Goal: Complete application form: Complete application form

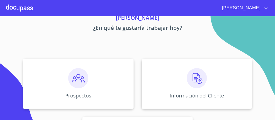
scroll to position [60, 0]
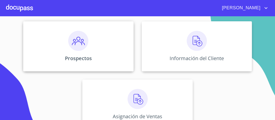
click at [79, 41] on img at bounding box center [78, 41] width 20 height 20
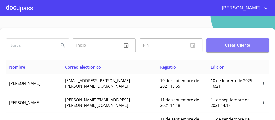
click at [229, 46] on span "Crear Cliente" at bounding box center [237, 45] width 55 height 7
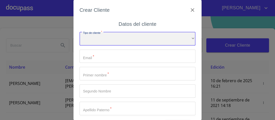
click at [97, 39] on div "​" at bounding box center [137, 39] width 116 height 14
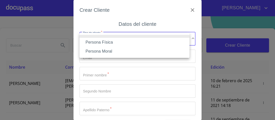
click at [108, 42] on li "Persona Física" at bounding box center [134, 42] width 110 height 9
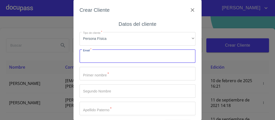
click at [95, 59] on input "Tipo de cliente   *" at bounding box center [137, 57] width 116 height 14
type input "[EMAIL_ADDRESS][DOMAIN_NAME]"
click at [94, 76] on input "Tipo de cliente   *" at bounding box center [137, 74] width 116 height 14
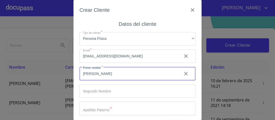
type input "[PERSON_NAME]"
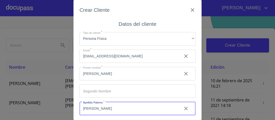
type input "[PERSON_NAME]"
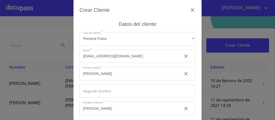
scroll to position [38, 0]
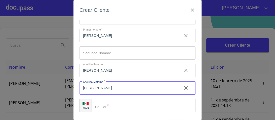
type input "[PERSON_NAME]"
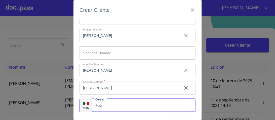
click at [113, 105] on input "Tipo de cliente   *" at bounding box center [149, 106] width 91 height 14
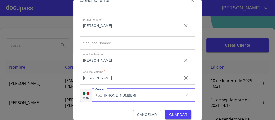
scroll to position [15, 0]
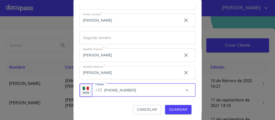
type input "[PHONE_NUMBER]"
click at [177, 109] on span "Guardar" at bounding box center [178, 110] width 18 height 6
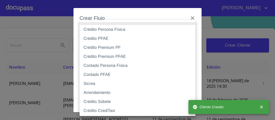
click at [191, 35] on body "[PERSON_NAME] ​ Fin ​ Crear Cliente Nombre Correo electrónico Registro Edición …" at bounding box center [137, 60] width 275 height 120
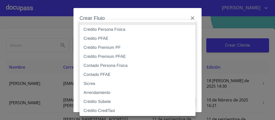
scroll to position [19, 0]
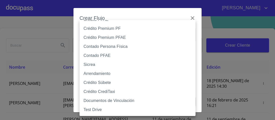
click at [104, 92] on li "Crédito CrediTaxi" at bounding box center [138, 91] width 119 height 9
type input "61adab5c2717c8283b1f8e87"
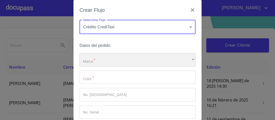
click at [191, 60] on div "​" at bounding box center [137, 60] width 116 height 14
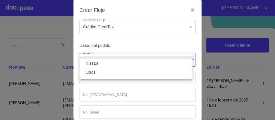
click at [97, 65] on li "Nissan" at bounding box center [135, 63] width 113 height 9
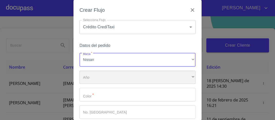
click at [189, 77] on div "​" at bounding box center [137, 78] width 116 height 14
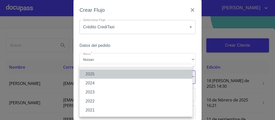
click at [93, 74] on li "2025" at bounding box center [135, 74] width 113 height 9
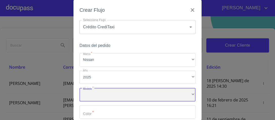
click at [124, 96] on div "​" at bounding box center [137, 95] width 116 height 14
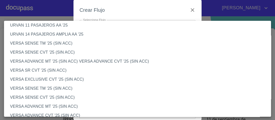
scroll to position [181, 0]
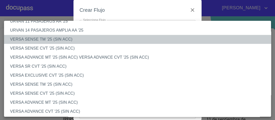
click at [56, 40] on li "VERSA SENSE TM '25 (SIN ACC)" at bounding box center [139, 39] width 270 height 9
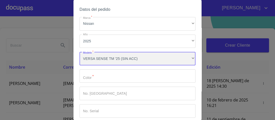
scroll to position [40, 0]
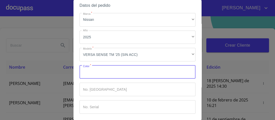
click at [89, 75] on input "Marca   *" at bounding box center [137, 73] width 116 height 14
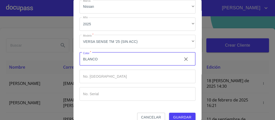
scroll to position [61, 0]
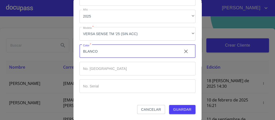
type input "BLANCO"
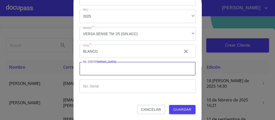
click at [99, 67] on input "Marca   *" at bounding box center [137, 69] width 116 height 14
type input "148817"
click at [185, 110] on span "Guardar" at bounding box center [182, 110] width 18 height 6
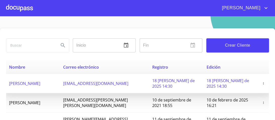
click at [106, 80] on td "[EMAIL_ADDRESS][DOMAIN_NAME]" at bounding box center [104, 83] width 89 height 19
click at [40, 81] on span "[PERSON_NAME]" at bounding box center [24, 84] width 31 height 6
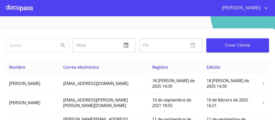
click at [29, 8] on div at bounding box center [19, 8] width 27 height 16
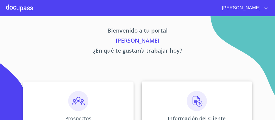
click at [194, 100] on img at bounding box center [197, 101] width 20 height 20
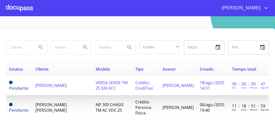
click at [113, 82] on span "VERSA SENSE TM 25 SIN ACC" at bounding box center [112, 85] width 32 height 11
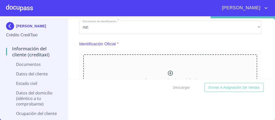
scroll to position [60, 0]
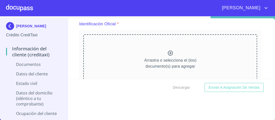
click at [168, 53] on icon at bounding box center [170, 53] width 5 height 5
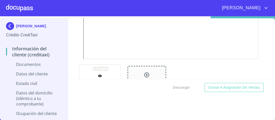
scroll to position [201, 0]
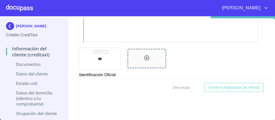
click at [144, 59] on icon at bounding box center [147, 58] width 6 height 6
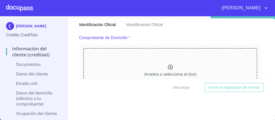
scroll to position [242, 0]
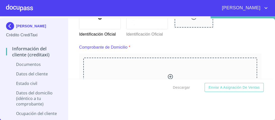
click at [167, 75] on icon at bounding box center [170, 77] width 6 height 6
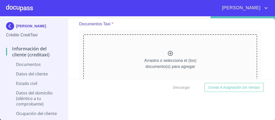
scroll to position [478, 0]
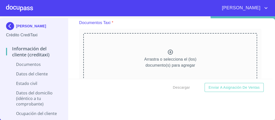
click at [168, 51] on icon at bounding box center [170, 52] width 5 height 5
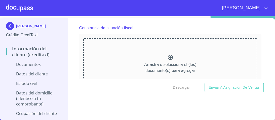
scroll to position [981, 0]
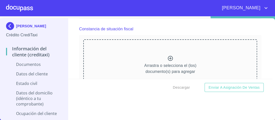
click at [168, 56] on icon at bounding box center [170, 58] width 5 height 5
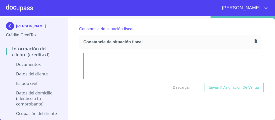
scroll to position [0, 0]
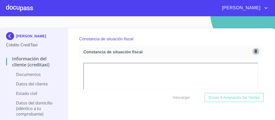
click at [253, 50] on icon "button" at bounding box center [255, 51] width 5 height 5
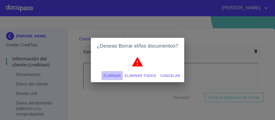
click at [117, 76] on span "Eliminar" at bounding box center [111, 76] width 17 height 6
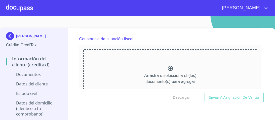
click at [168, 66] on icon at bounding box center [170, 68] width 5 height 5
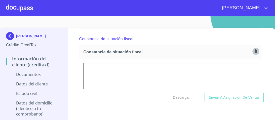
click at [254, 50] on icon "button" at bounding box center [255, 52] width 3 height 4
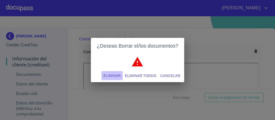
click at [114, 75] on span "Eliminar" at bounding box center [111, 76] width 17 height 6
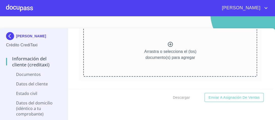
scroll to position [985, 0]
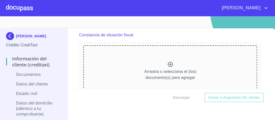
click at [168, 63] on icon at bounding box center [170, 64] width 5 height 5
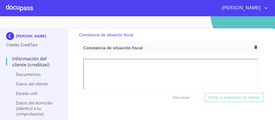
scroll to position [1005, 0]
